Goal: Communication & Community: Answer question/provide support

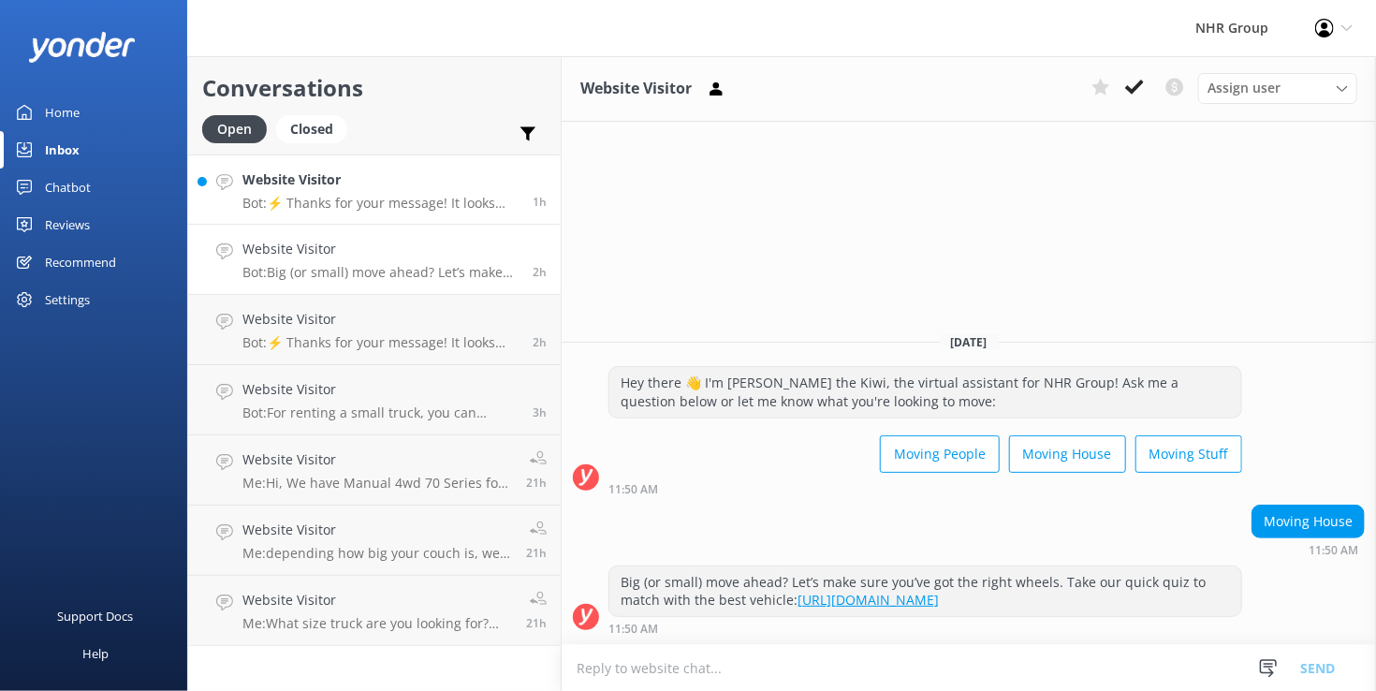
click at [376, 169] on h4 "Website Visitor" at bounding box center [380, 179] width 276 height 21
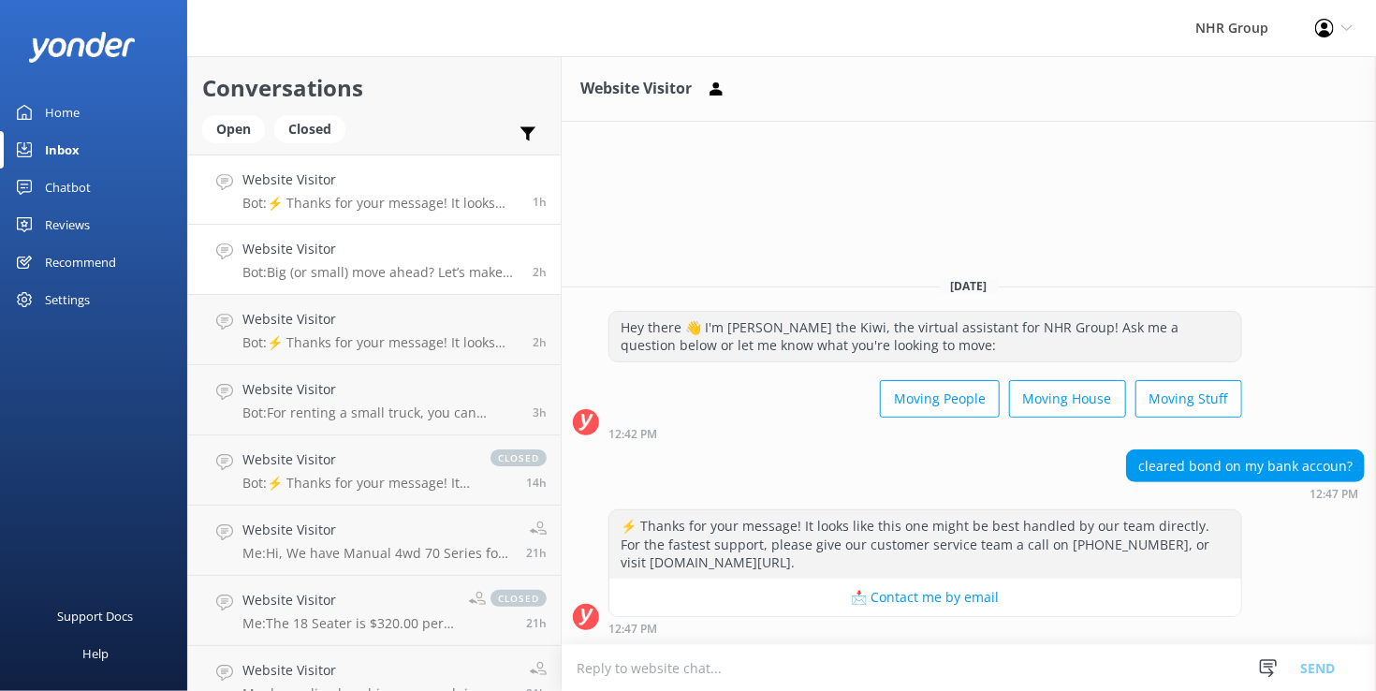
click at [345, 262] on div "Website Visitor Bot: Big (or small) move ahead? Let’s make sure you’ve got the …" at bounding box center [380, 259] width 276 height 41
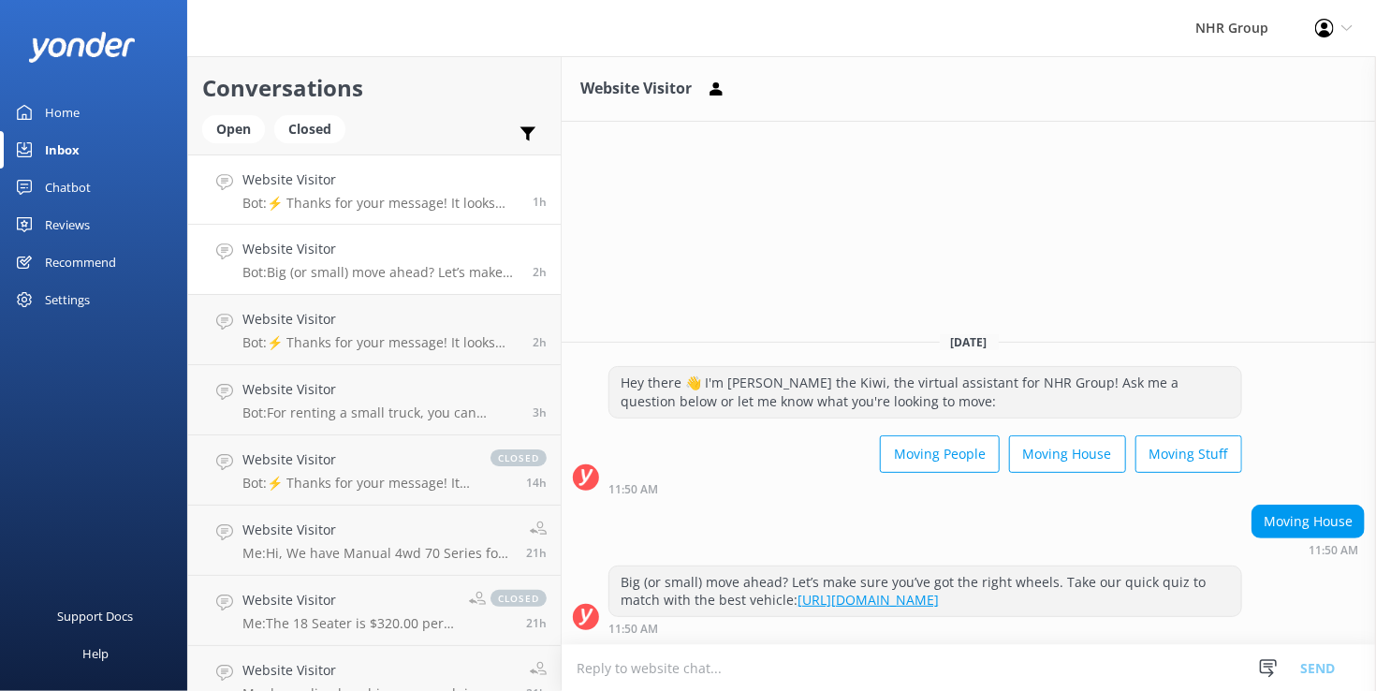
click at [336, 207] on p "Bot: ⚡ Thanks for your message! It looks like this one might be best handled by…" at bounding box center [380, 203] width 276 height 17
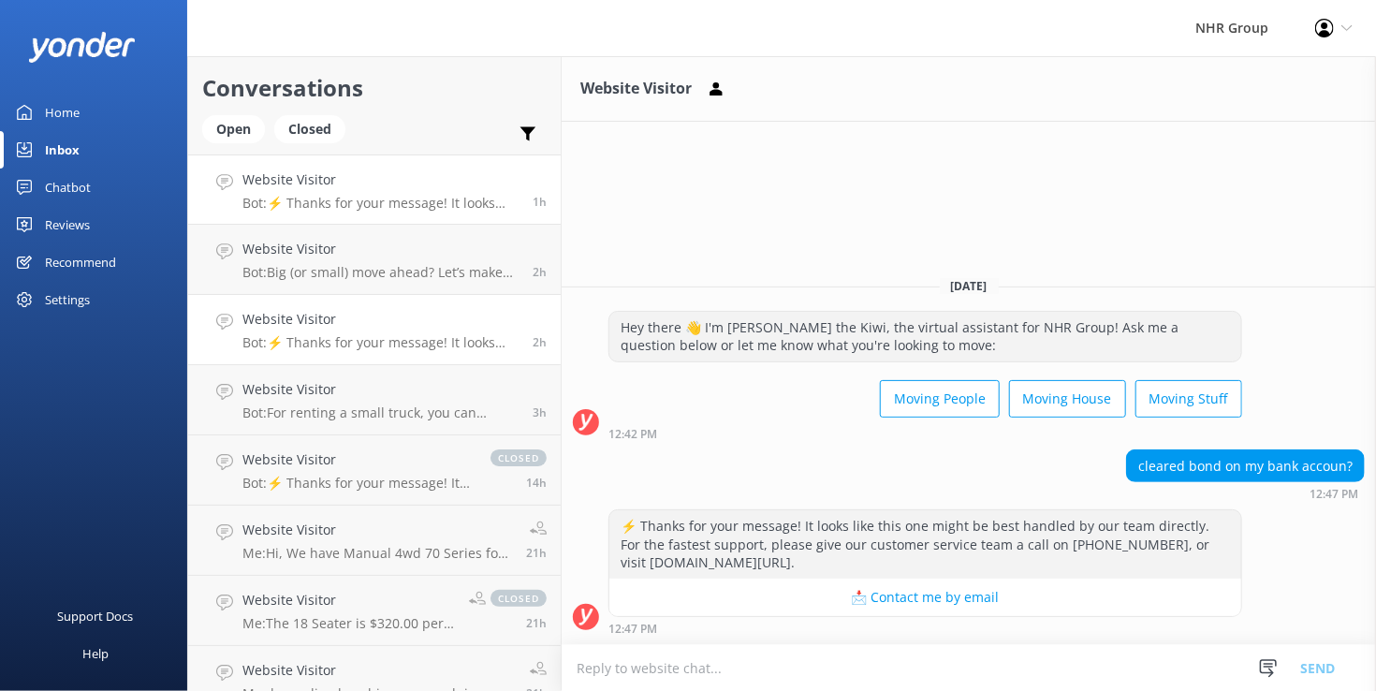
click at [329, 321] on h4 "Website Visitor" at bounding box center [380, 319] width 276 height 21
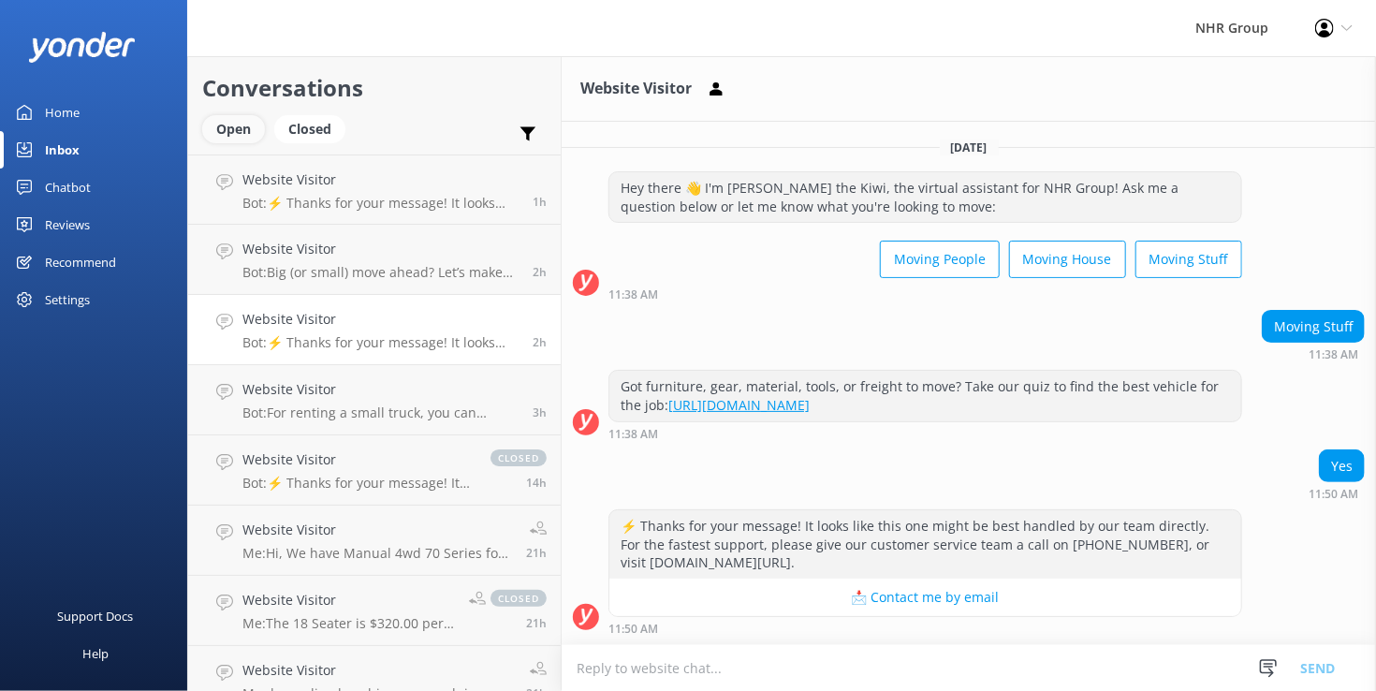
click at [230, 132] on div "Open" at bounding box center [233, 129] width 63 height 28
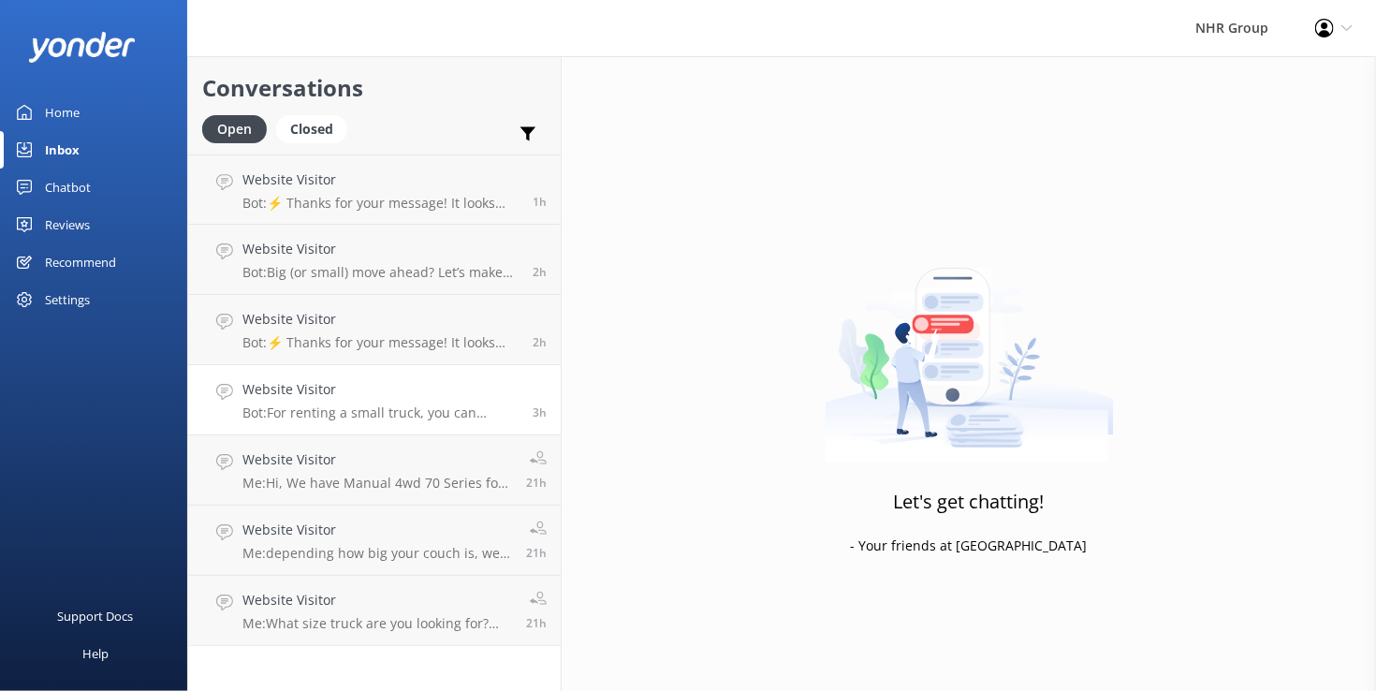
click at [336, 404] on div "Website Visitor Bot: For renting a small truck, you can explore our extensive f…" at bounding box center [380, 399] width 276 height 41
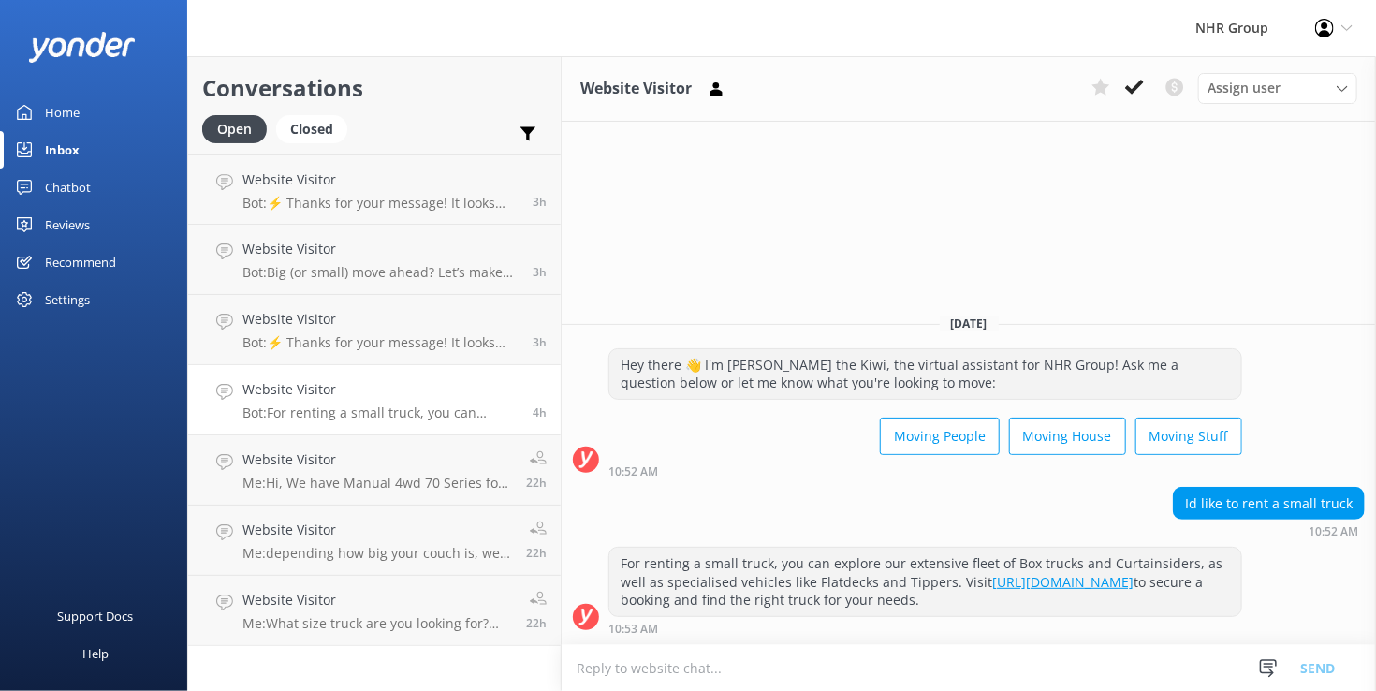
click at [68, 147] on div "Inbox" at bounding box center [62, 149] width 35 height 37
